Goal: Task Accomplishment & Management: Use online tool/utility

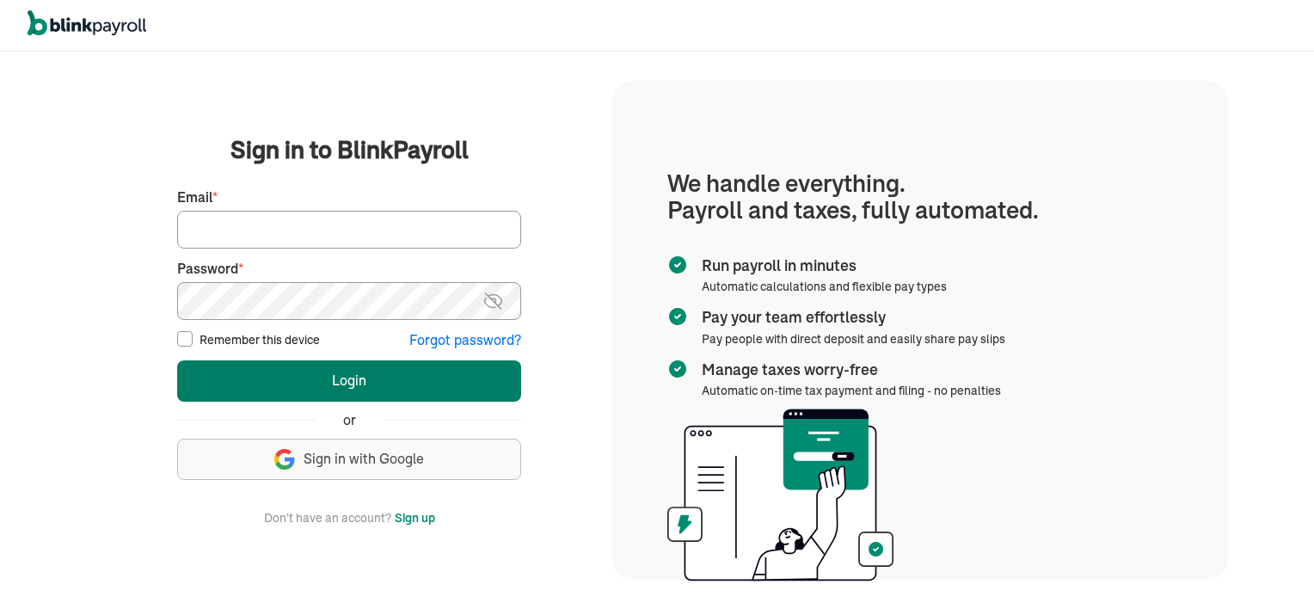
type input "vincentwilson298@gmail.com"
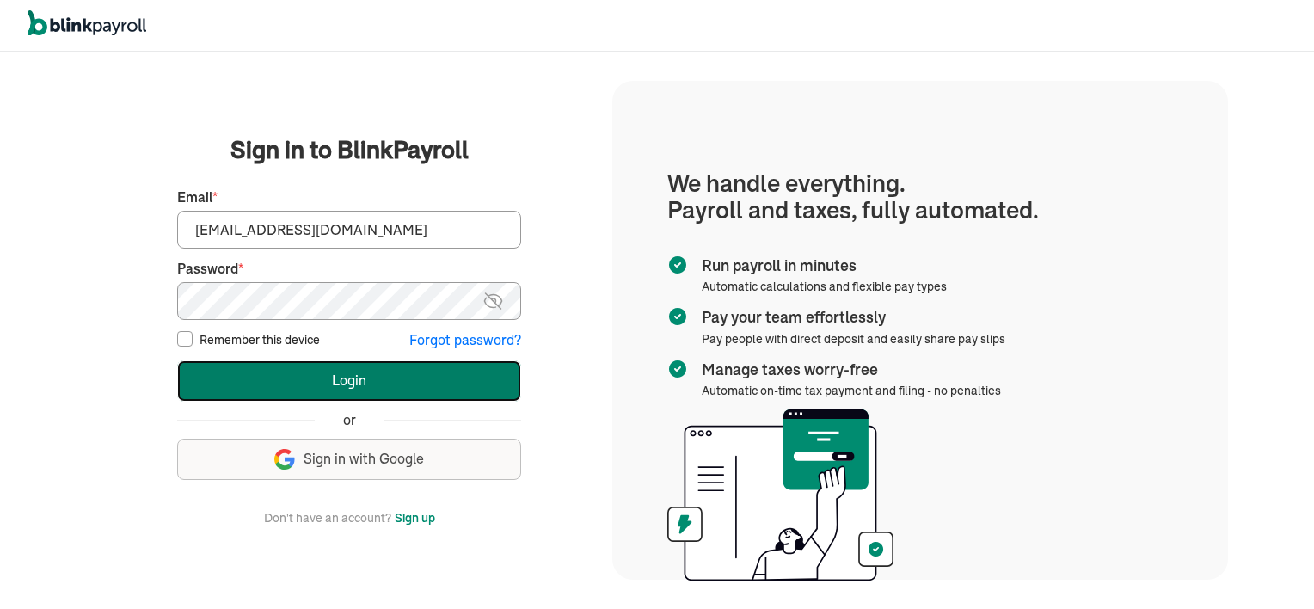
click at [439, 375] on button "Login" at bounding box center [349, 380] width 344 height 41
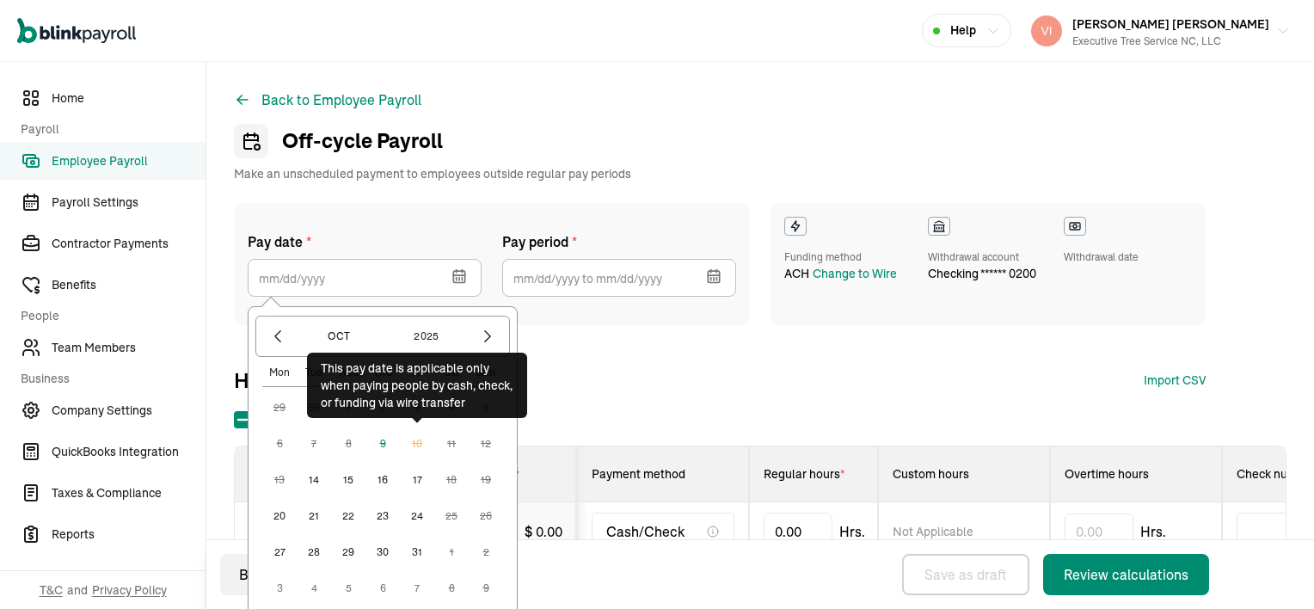
select select "direct_deposit"
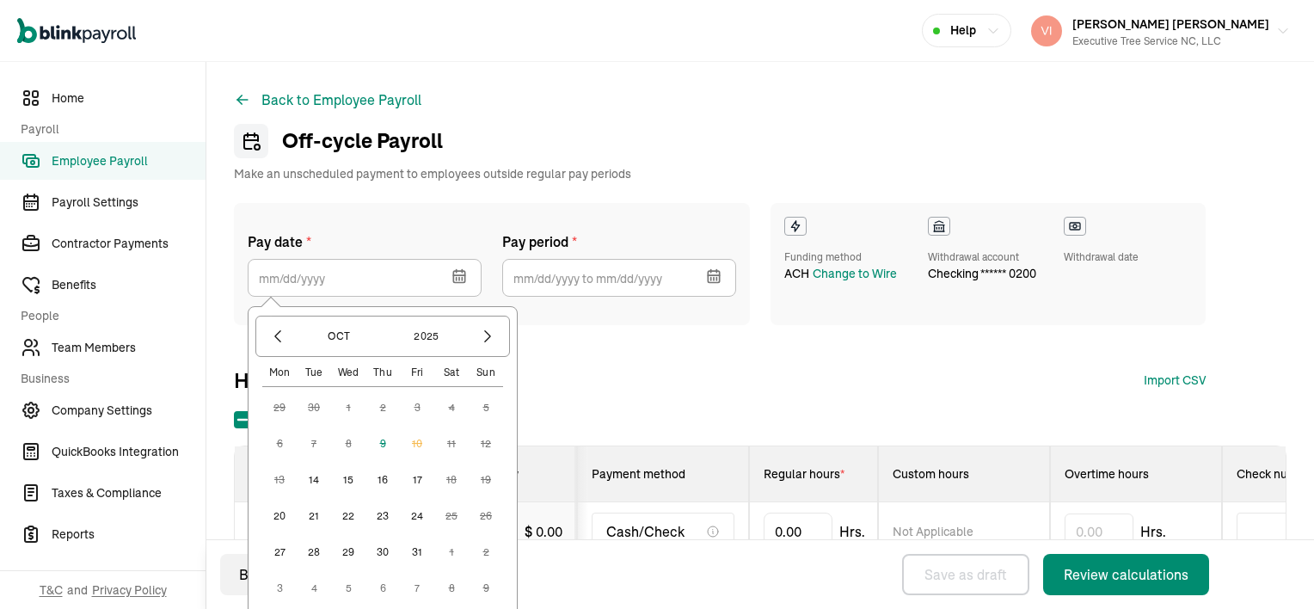
click at [460, 281] on icon "button" at bounding box center [459, 275] width 17 height 17
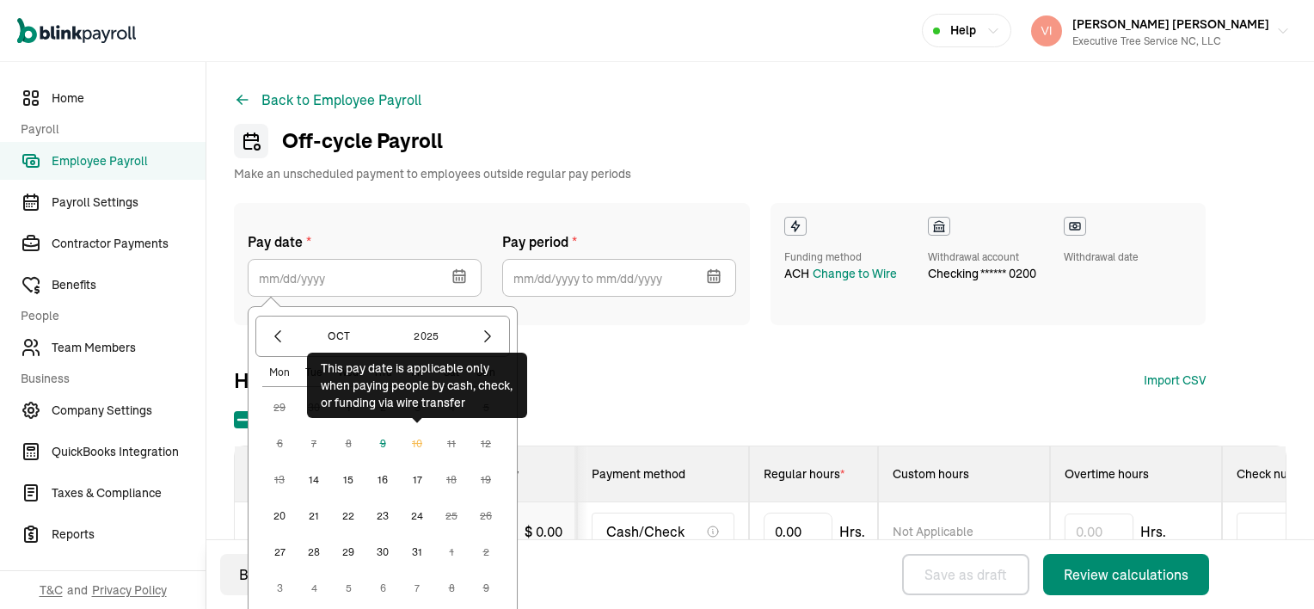
click at [304, 478] on div "29 30 1 2 3 4 5 6 7 8 9 10 11 12 13 14 15 16 17 18 19 20 21 22 23 24 25 26 27 2…" at bounding box center [382, 497] width 241 height 215
click at [396, 450] on div "29 30 1 2 3 4 5 6 7 8 9 10 11 12 13 14 15 16 17 18 19 20 21 22 23 24 25 26 27 2…" at bounding box center [382, 497] width 241 height 215
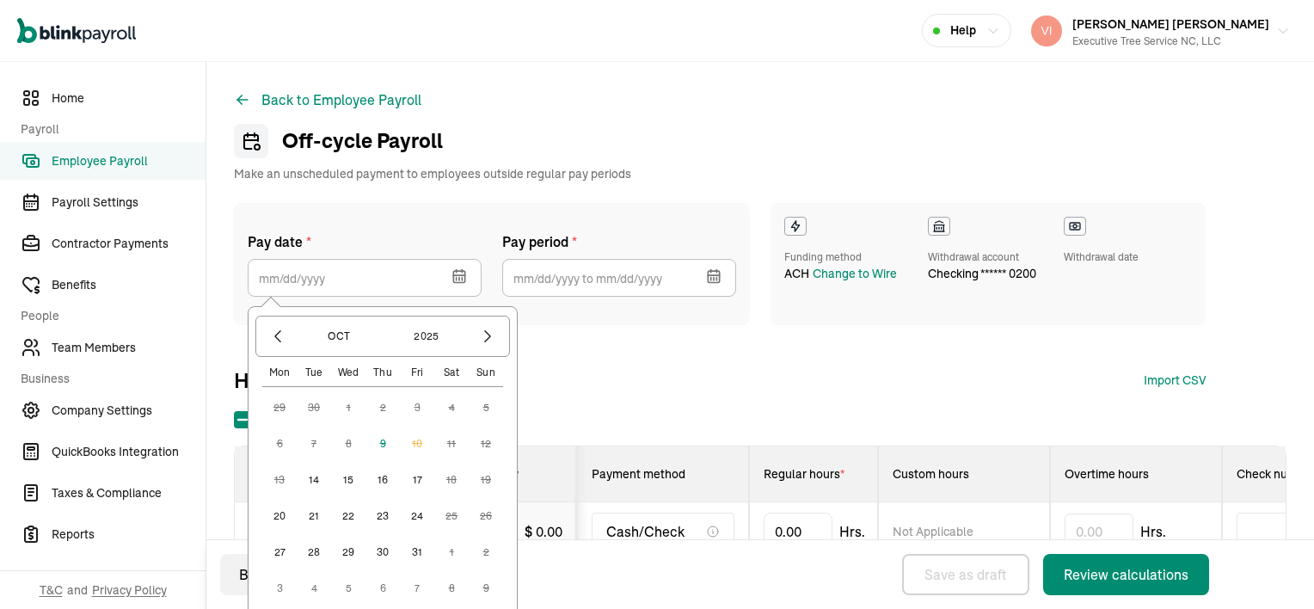
select select "direct_deposit"
click at [460, 281] on icon "button" at bounding box center [459, 275] width 17 height 17
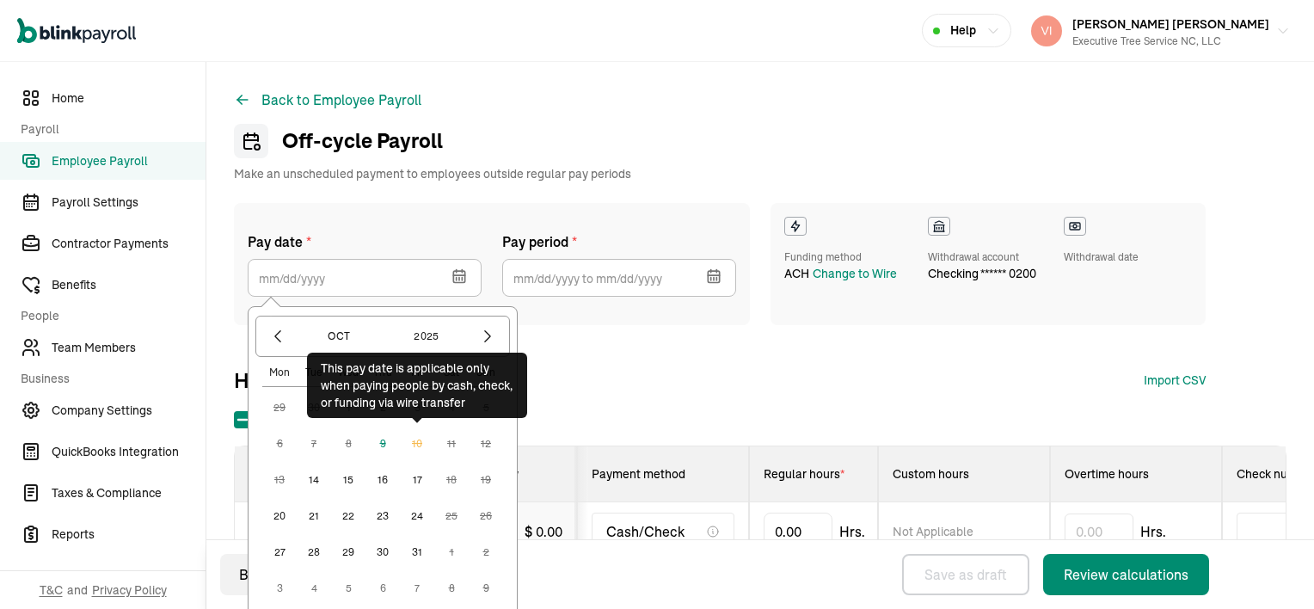
click at [304, 478] on div "29 30 1 2 3 4 5 6 7 8 9 10 11 12 13 14 15 16 17 18 19 20 21 22 23 24 25 26 27 2…" at bounding box center [382, 497] width 241 height 215
click at [396, 450] on div "29 30 1 2 3 4 5 6 7 8 9 10 11 12 13 14 15 16 17 18 19 20 21 22 23 24 25 26 27 2…" at bounding box center [382, 497] width 241 height 215
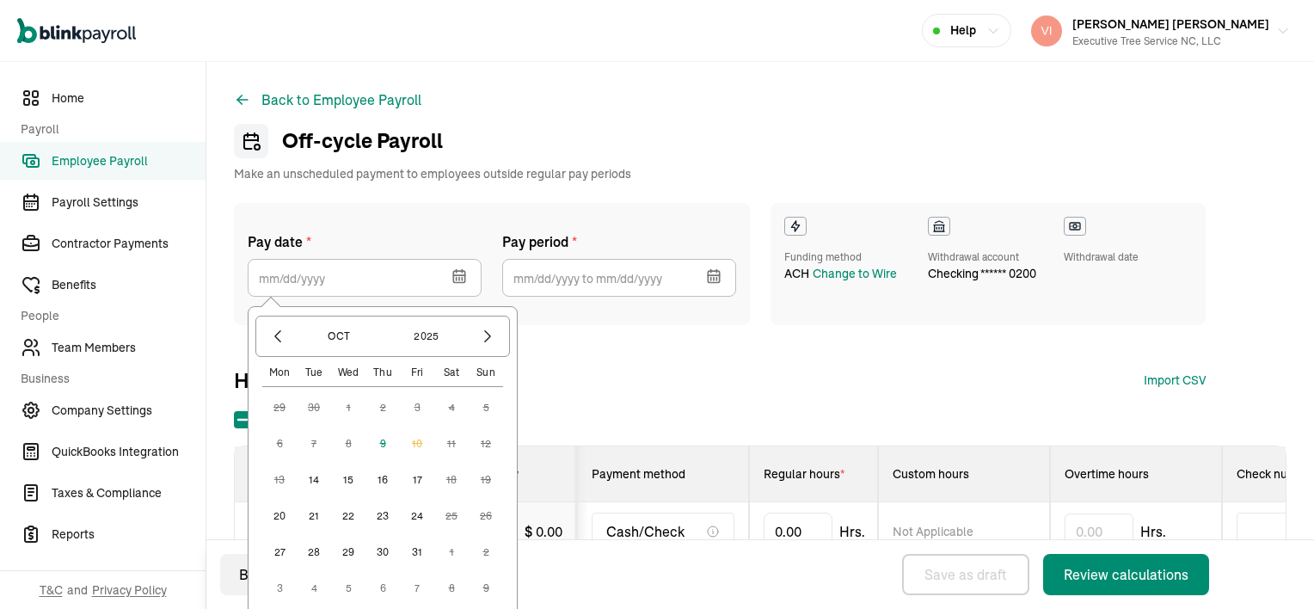
click at [714, 278] on icon "button" at bounding box center [714, 279] width 0 height 3
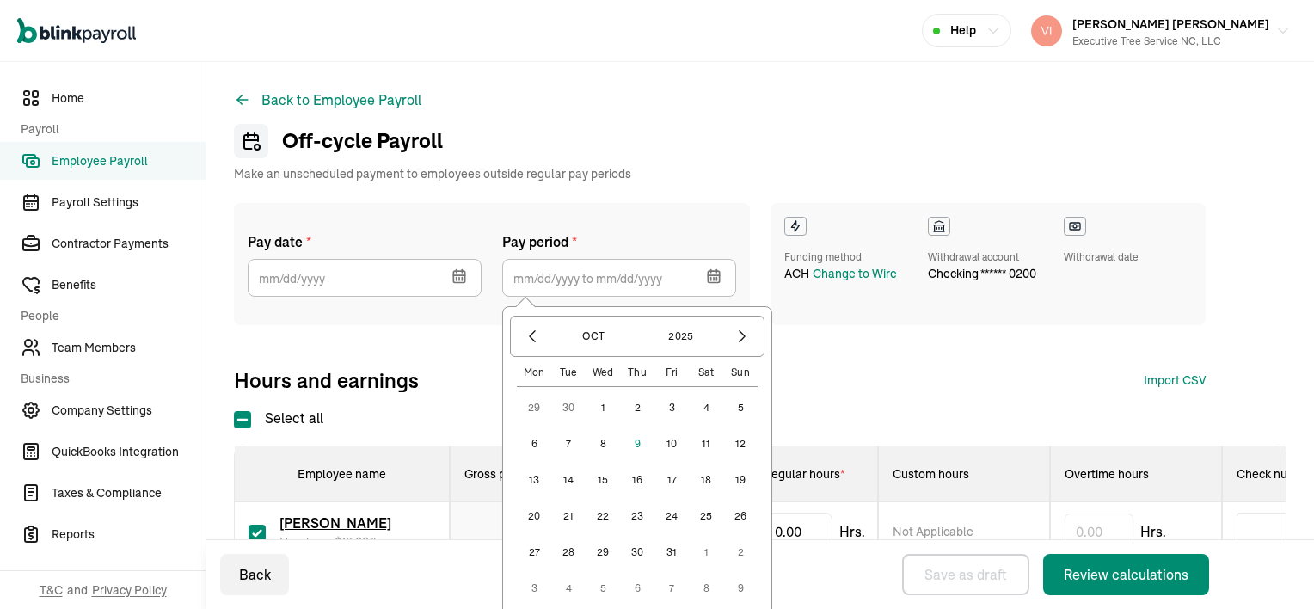
click at [638, 406] on button "2" at bounding box center [637, 407] width 34 height 34
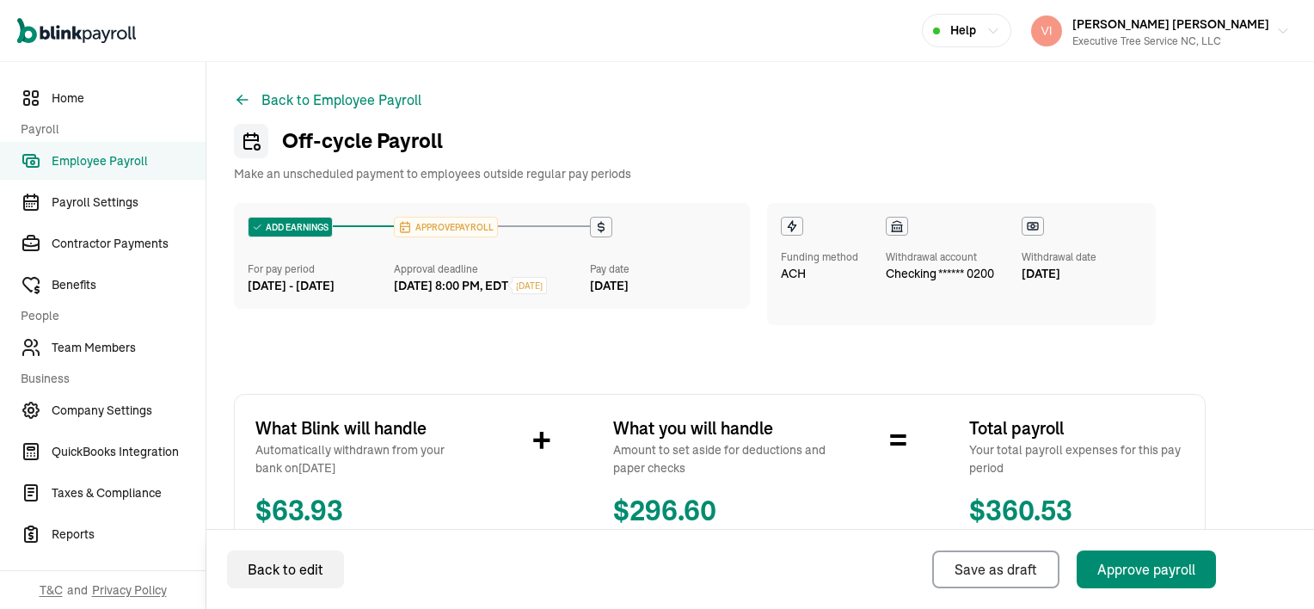
scroll to position [420, 0]
